Goal: Answer question/provide support: Participate in discussion

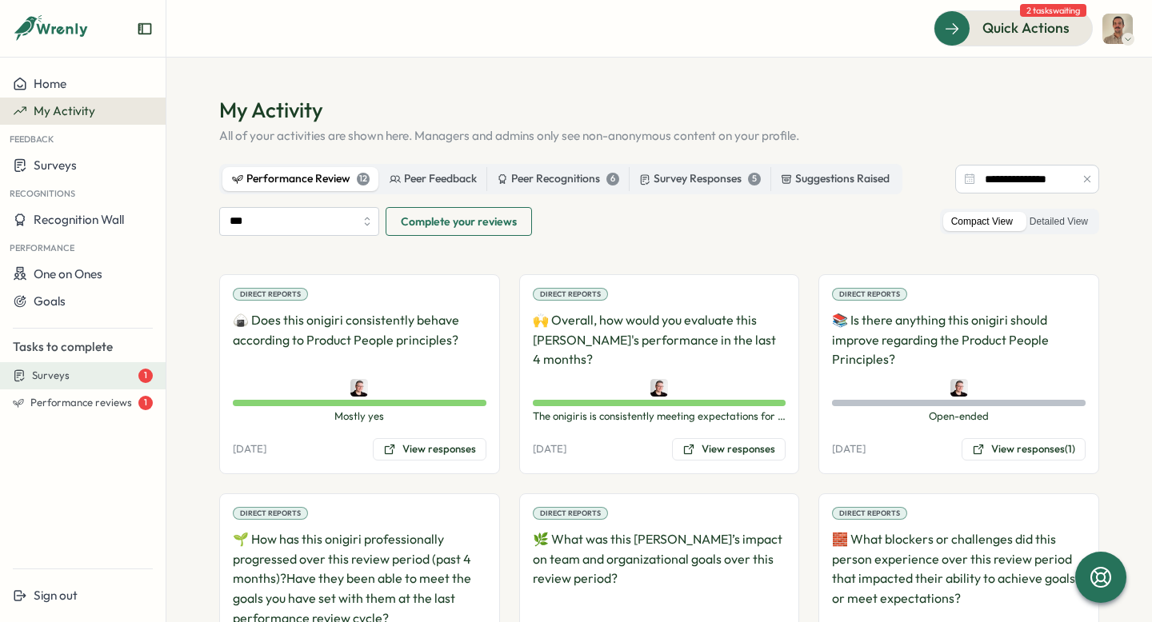
click at [50, 375] on span "Surveys" at bounding box center [51, 376] width 38 height 14
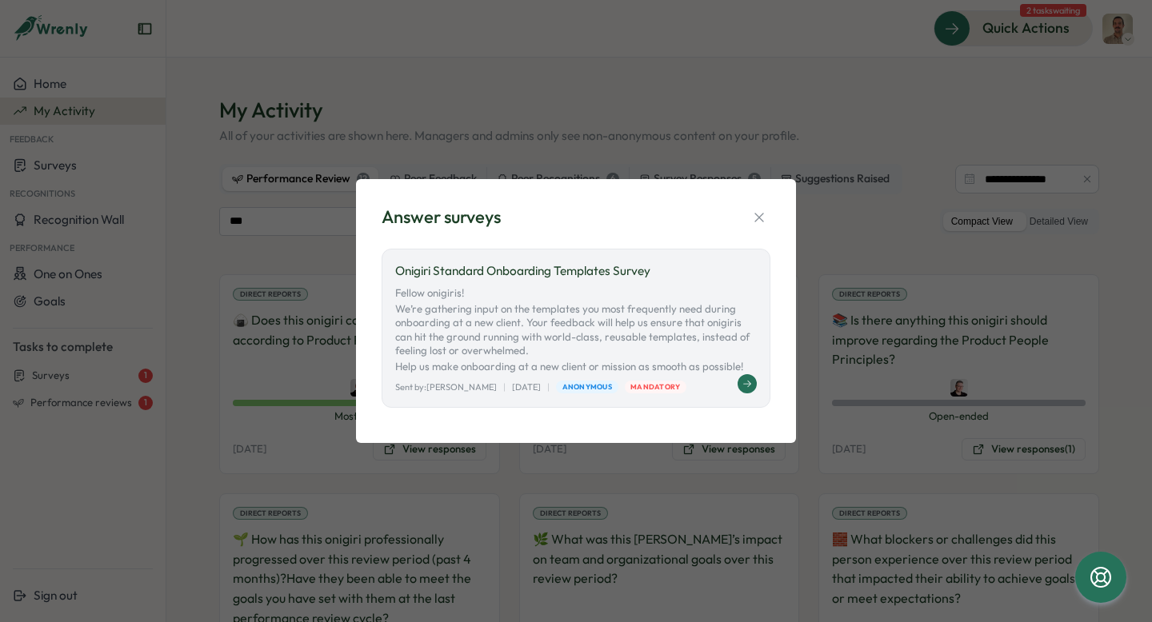
click at [534, 304] on p "Fellow onigiris! We’re gathering input on the templates you most frequently nee…" at bounding box center [576, 330] width 362 height 88
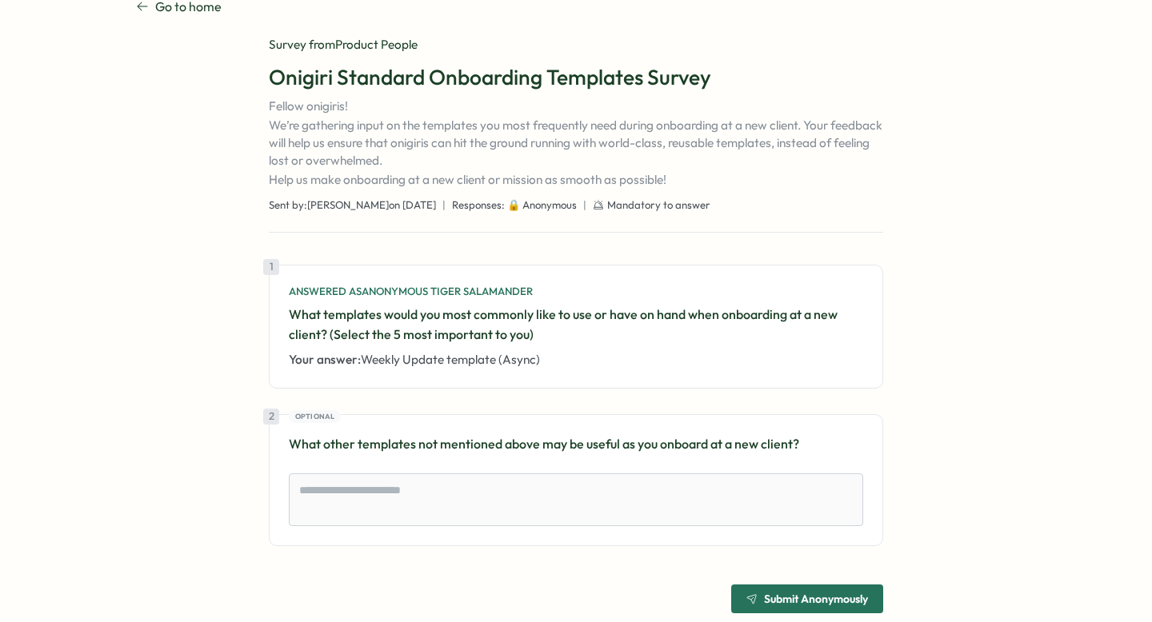
scroll to position [66, 0]
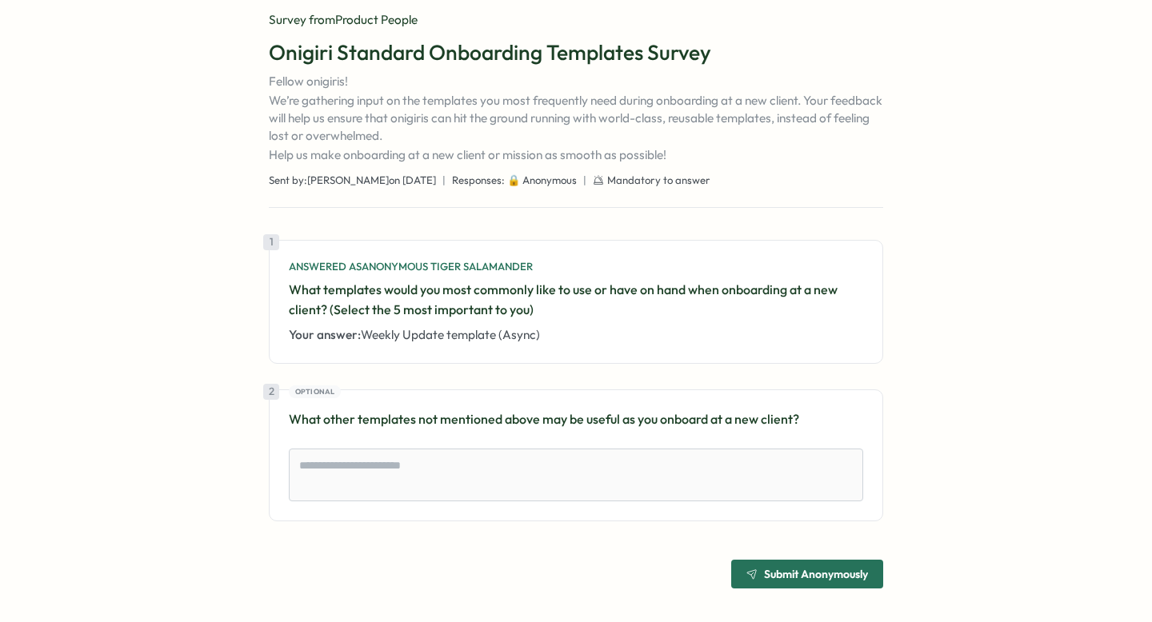
click at [456, 343] on p "Your answer: Weekly Update template (Async)" at bounding box center [576, 335] width 574 height 18
click at [474, 334] on span "Weekly Update template (Async)" at bounding box center [450, 334] width 179 height 15
click at [593, 346] on div "1 Answered as Anonymous Tiger Salamander What templates would you most commonly…" at bounding box center [576, 302] width 614 height 124
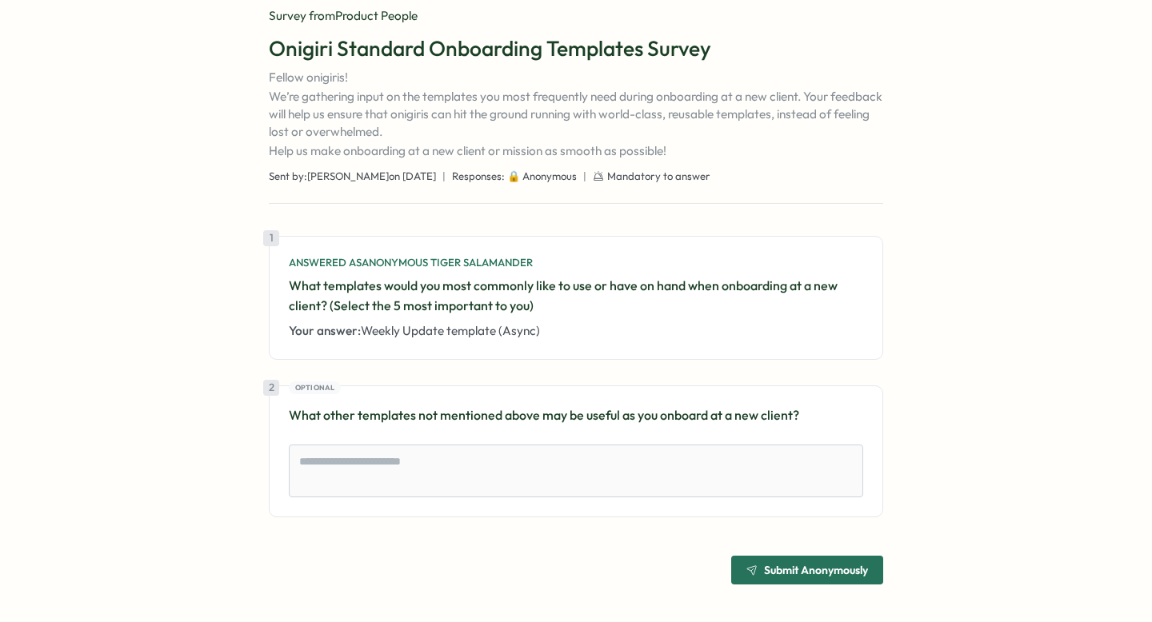
click at [593, 346] on div "1 Answered as Anonymous Tiger Salamander What templates would you most commonly…" at bounding box center [576, 298] width 614 height 124
click at [565, 321] on div "1 Answered as Anonymous Tiger Salamander What templates would you most commonly…" at bounding box center [576, 298] width 574 height 84
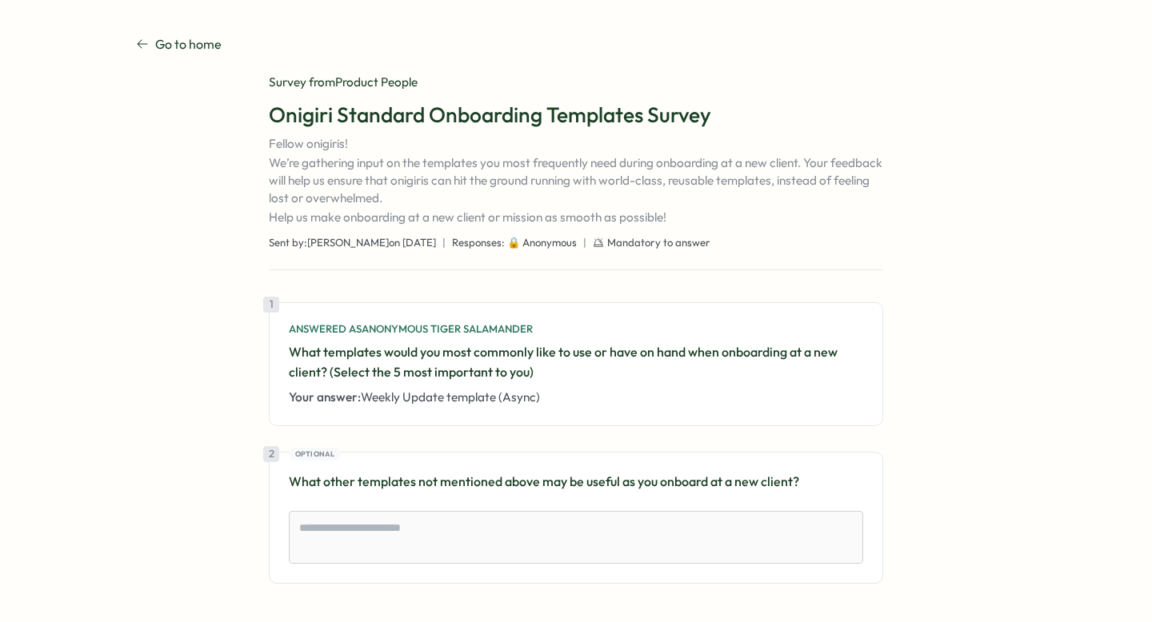
scroll to position [0, 0]
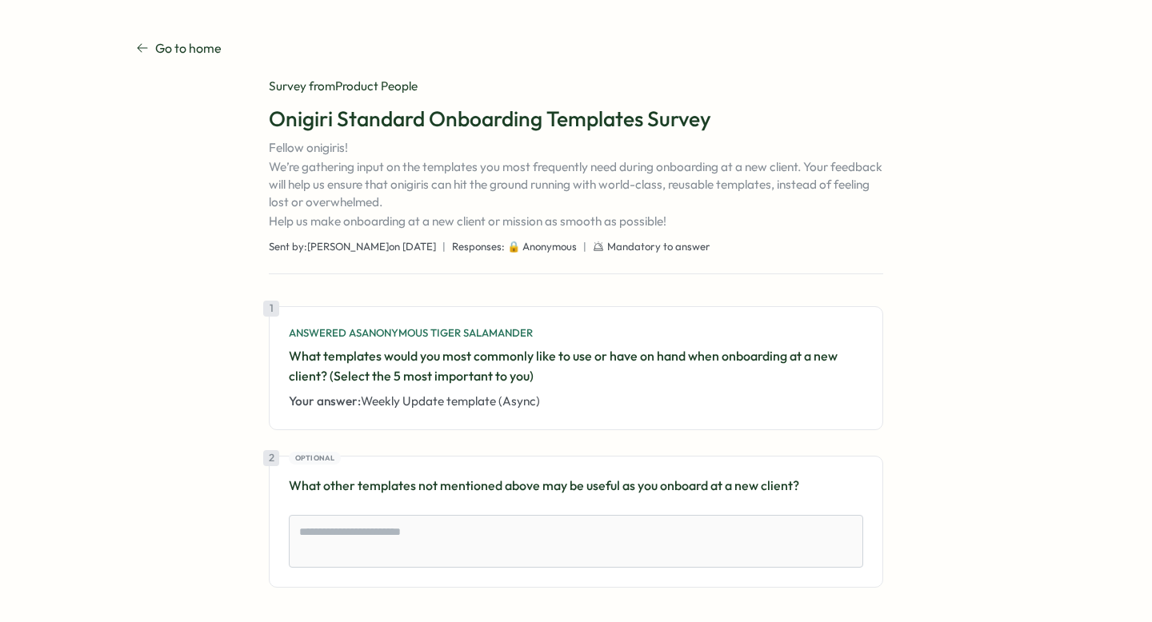
click at [586, 397] on p "Your answer: Weekly Update template (Async)" at bounding box center [576, 402] width 574 height 18
click at [516, 406] on span "Weekly Update template (Async)" at bounding box center [450, 401] width 179 height 15
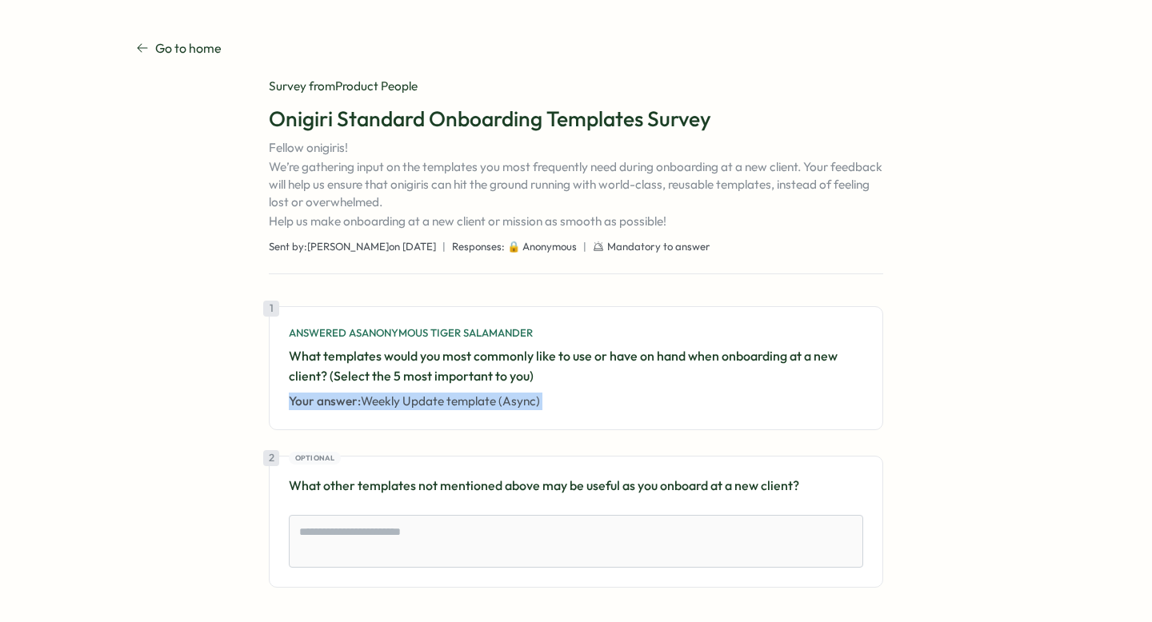
click at [516, 406] on span "Weekly Update template (Async)" at bounding box center [450, 401] width 179 height 15
click at [440, 414] on div "1 Answered as Anonymous Tiger Salamander What templates would you most commonly…" at bounding box center [576, 368] width 614 height 124
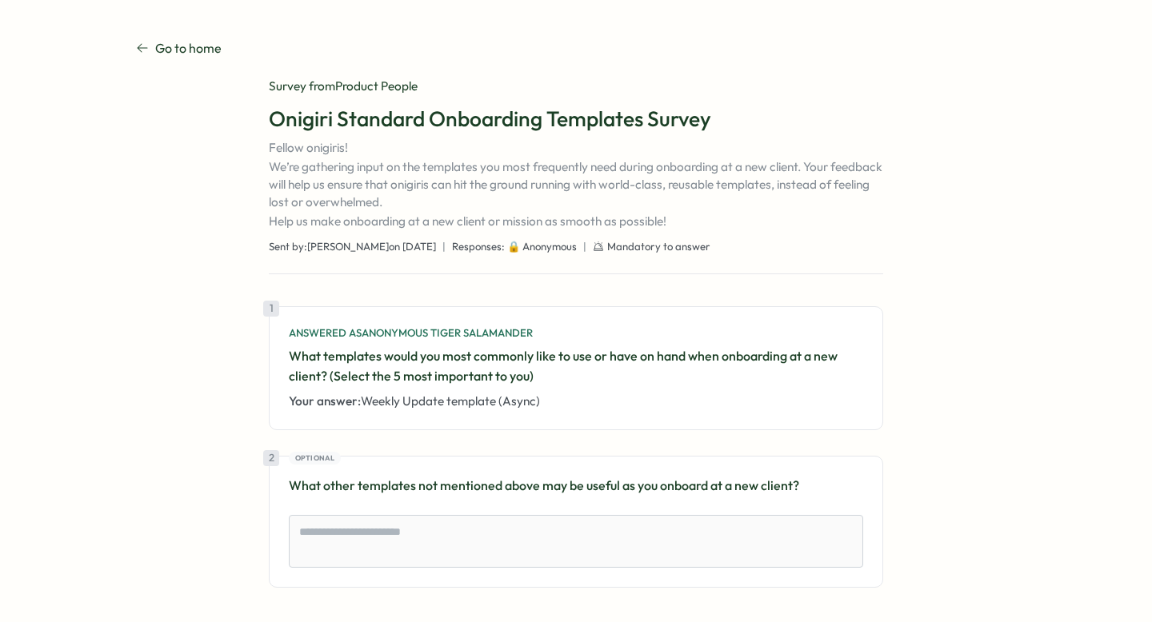
click at [460, 394] on span "Weekly Update template (Async)" at bounding box center [450, 401] width 179 height 15
click at [689, 339] on div "Answered as Anonymous Tiger Salamander" at bounding box center [576, 333] width 574 height 14
click at [570, 305] on div "Survey from Product People Onigiri Standard Onboarding Templates Survey Fellow …" at bounding box center [576, 367] width 614 height 578
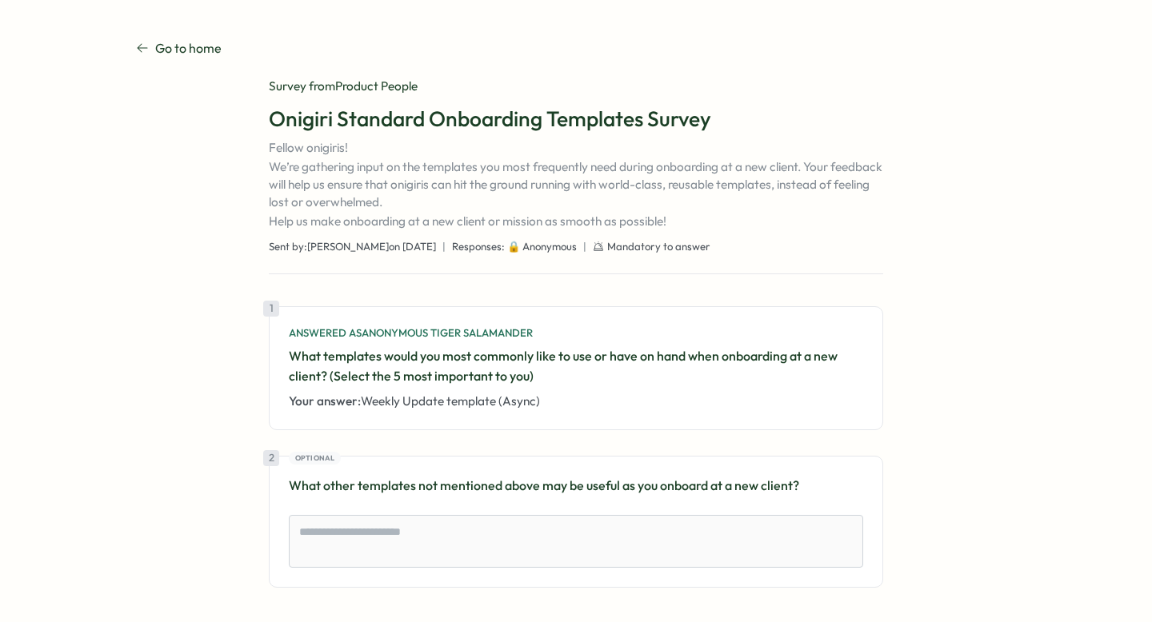
type textarea "*"
